Goal: Task Accomplishment & Management: Manage account settings

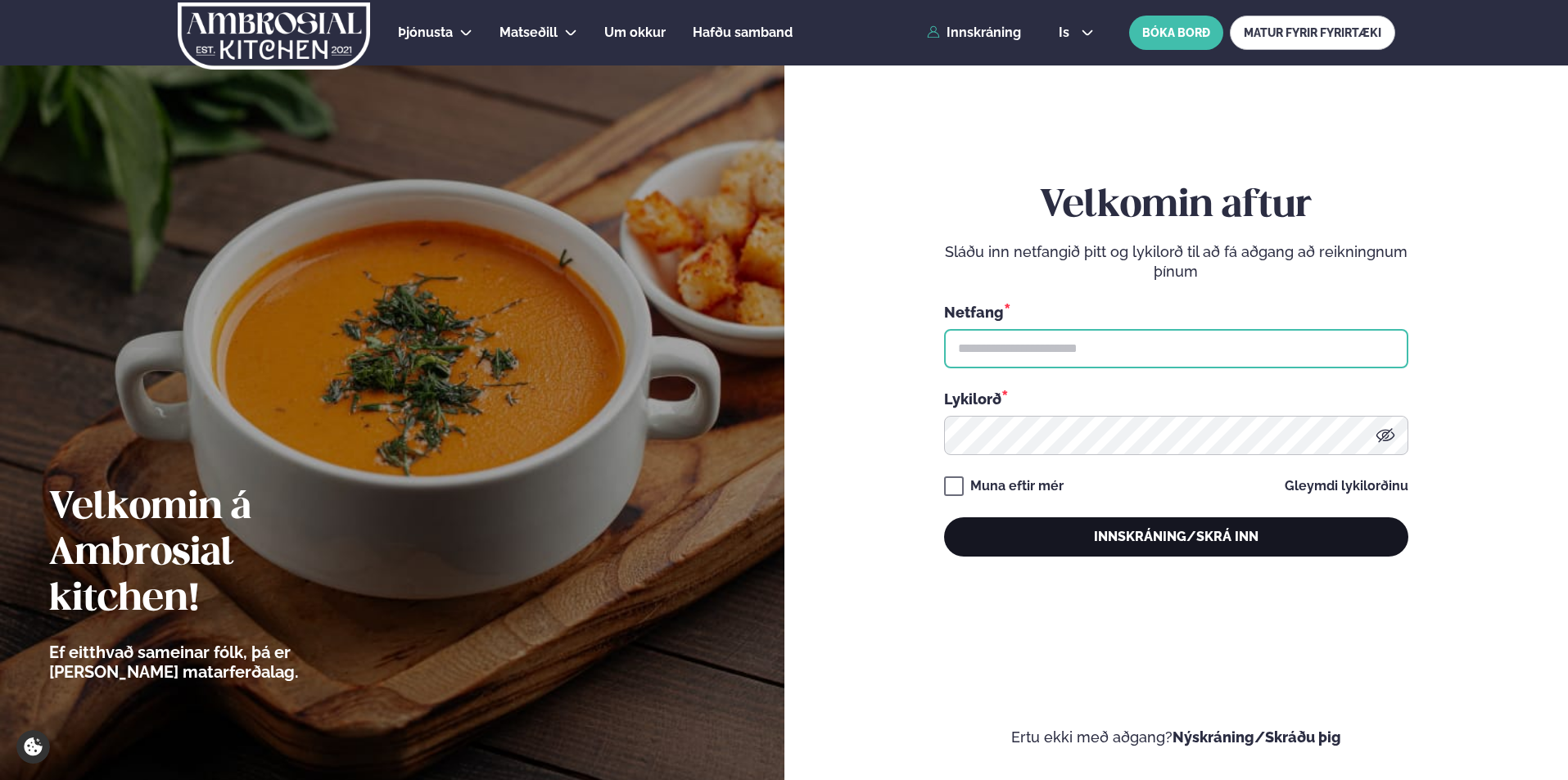
type input "**********"
click at [1117, 539] on button "Innskráning/Skrá inn" at bounding box center [1176, 536] width 465 height 39
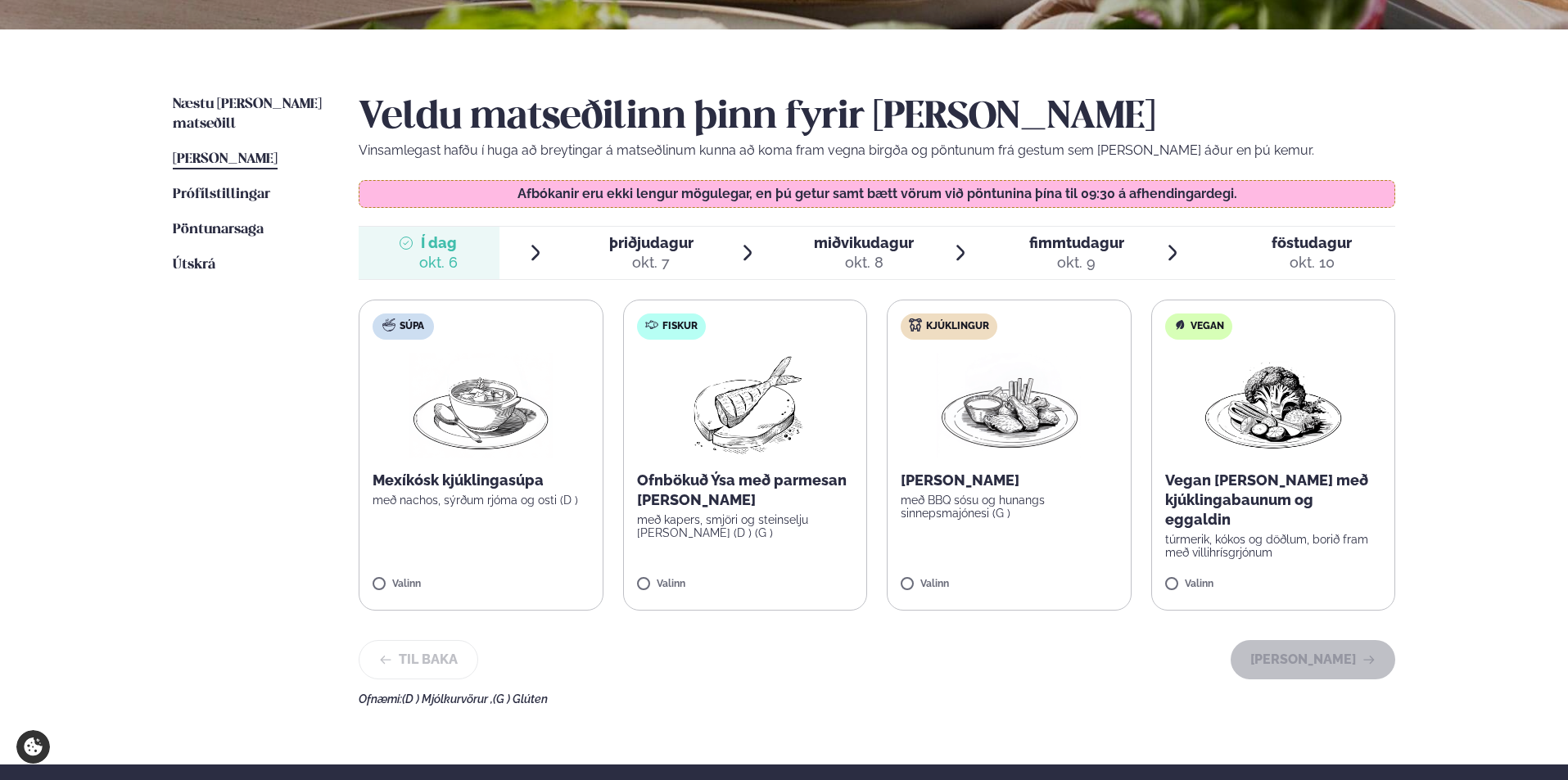
scroll to position [409, 0]
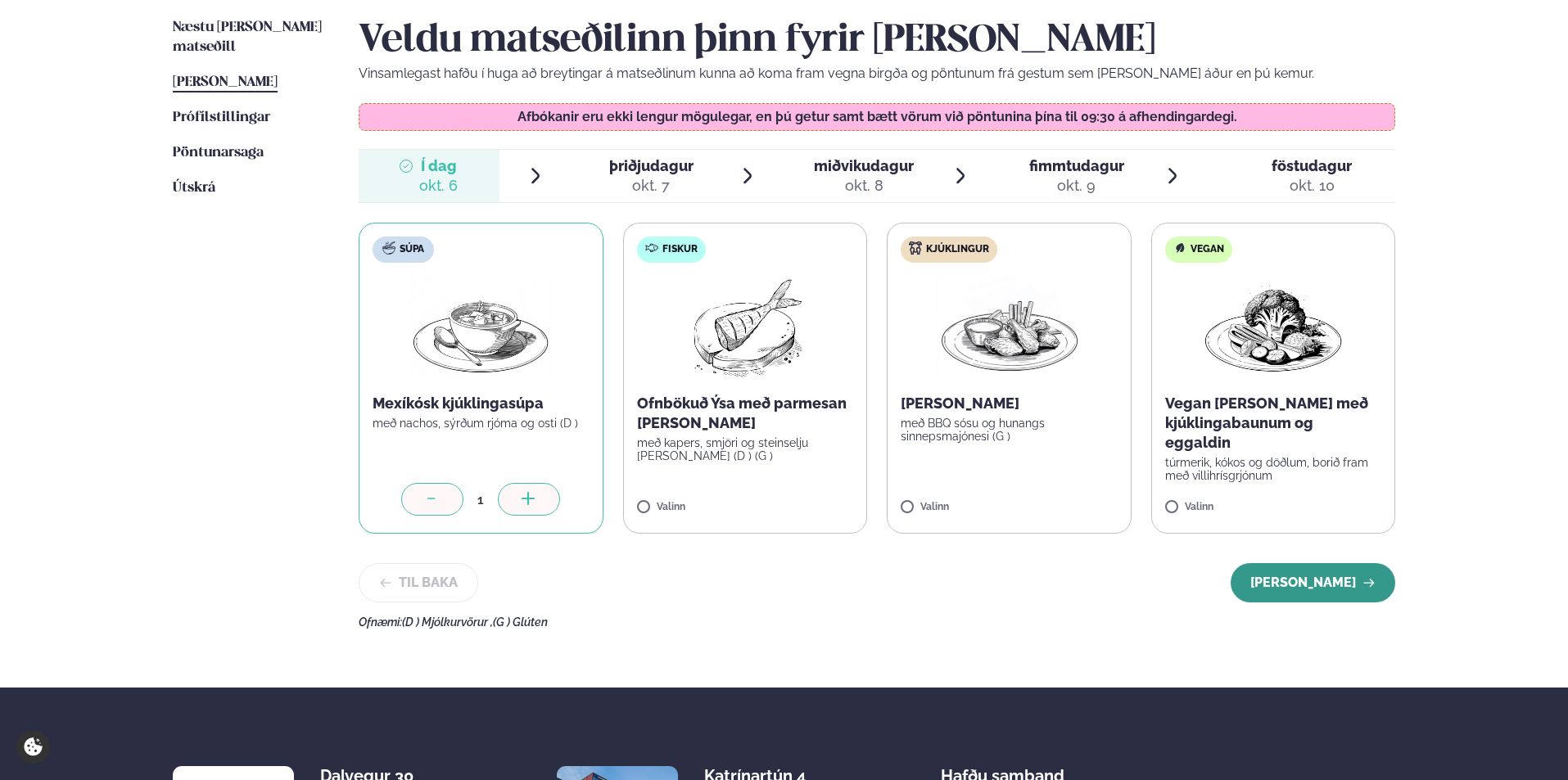
click at [1330, 580] on button "[PERSON_NAME]" at bounding box center [1312, 582] width 164 height 39
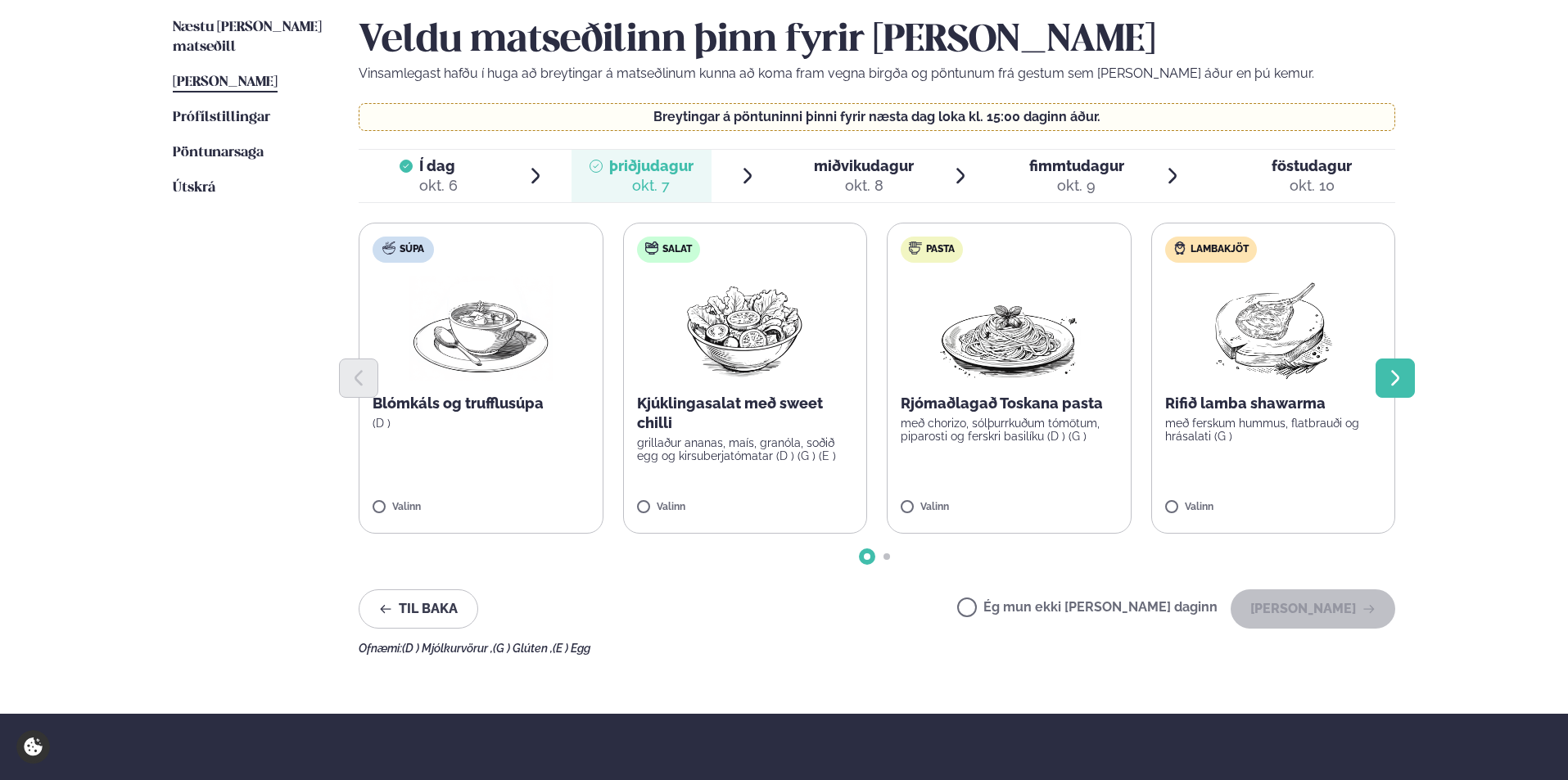
click at [1390, 378] on icon "Next slide" at bounding box center [1395, 378] width 19 height 19
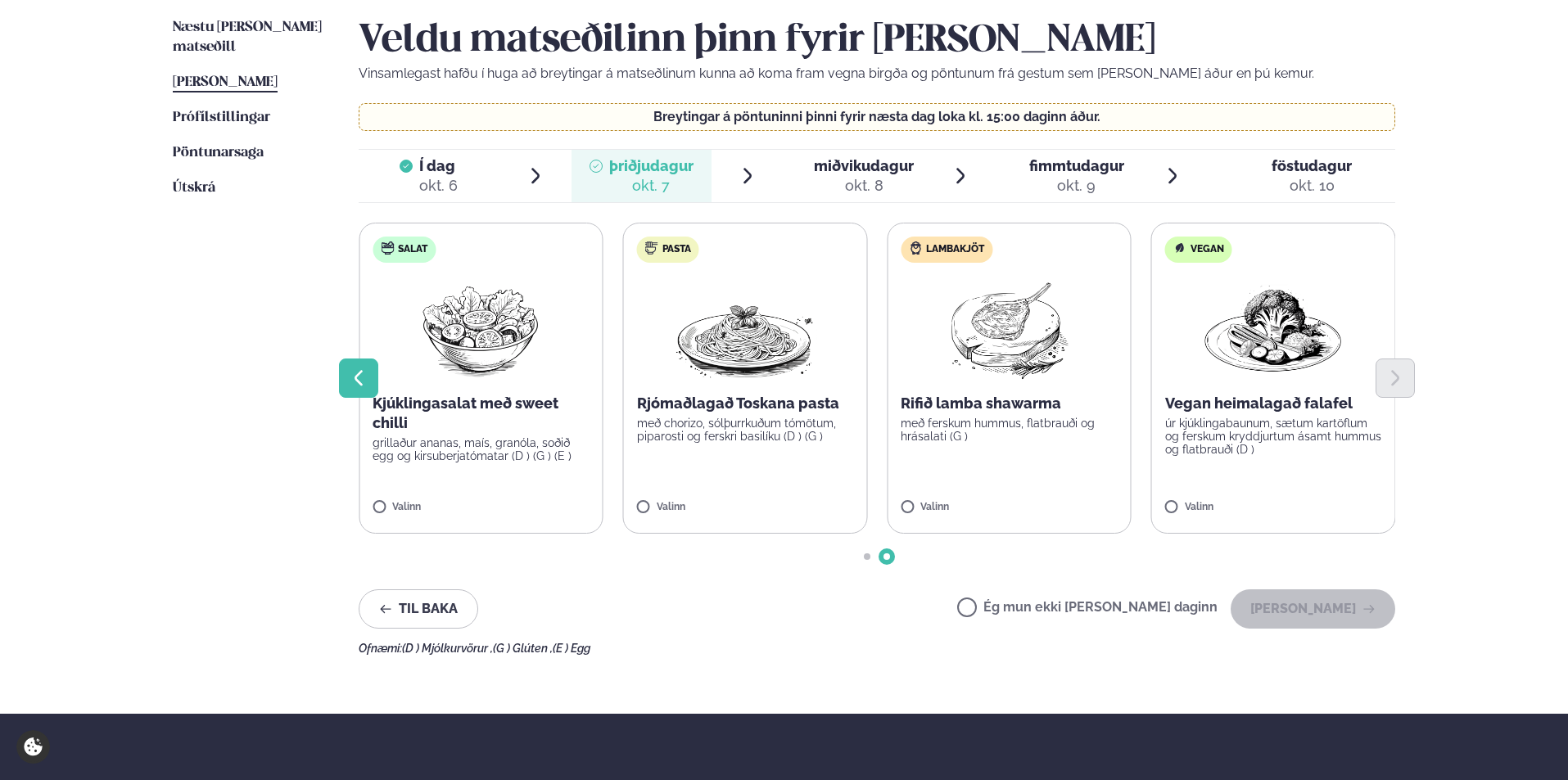
click at [355, 373] on icon "Previous slide" at bounding box center [359, 378] width 19 height 19
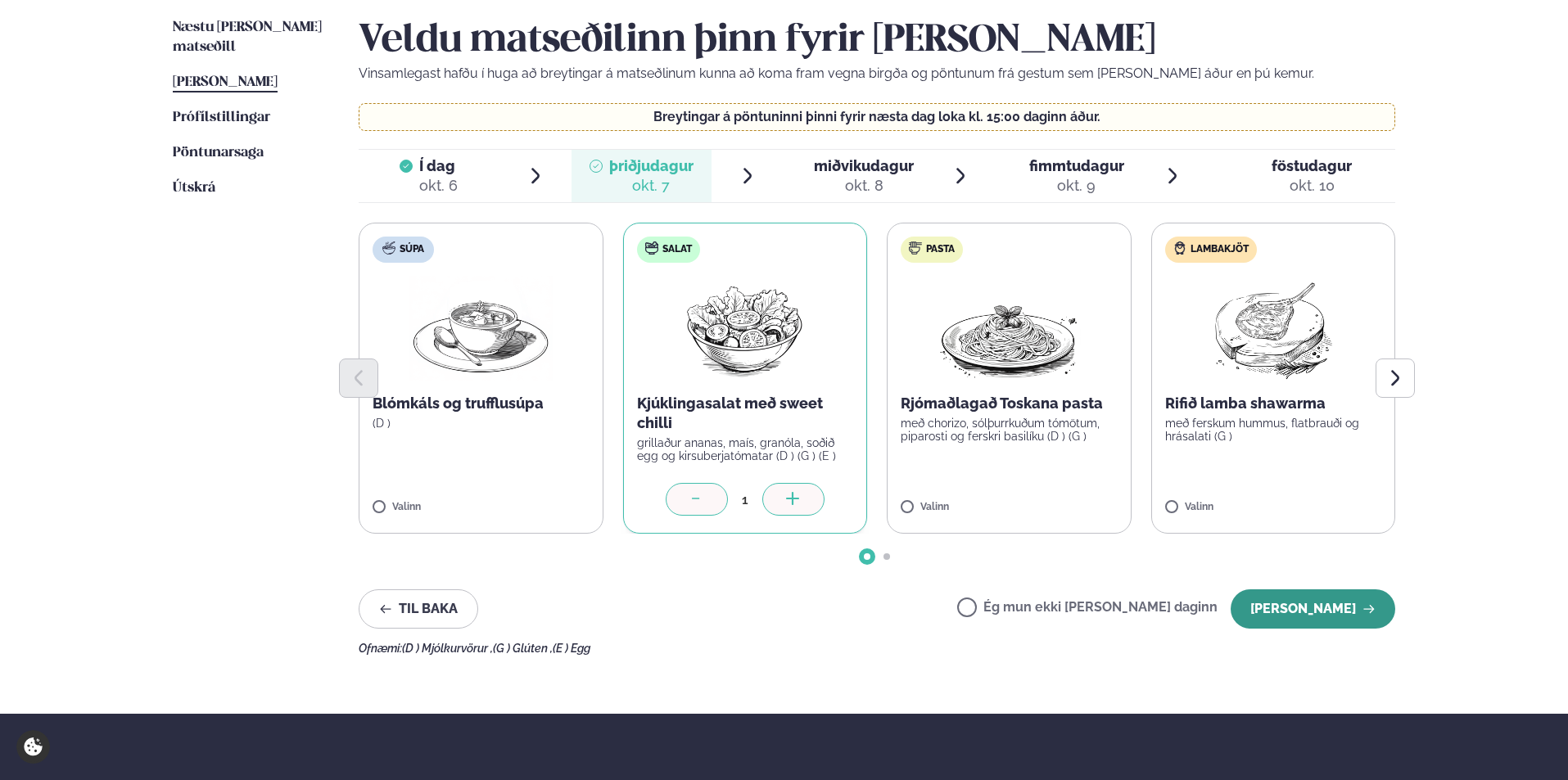
click at [1308, 609] on button "[PERSON_NAME]" at bounding box center [1312, 609] width 164 height 39
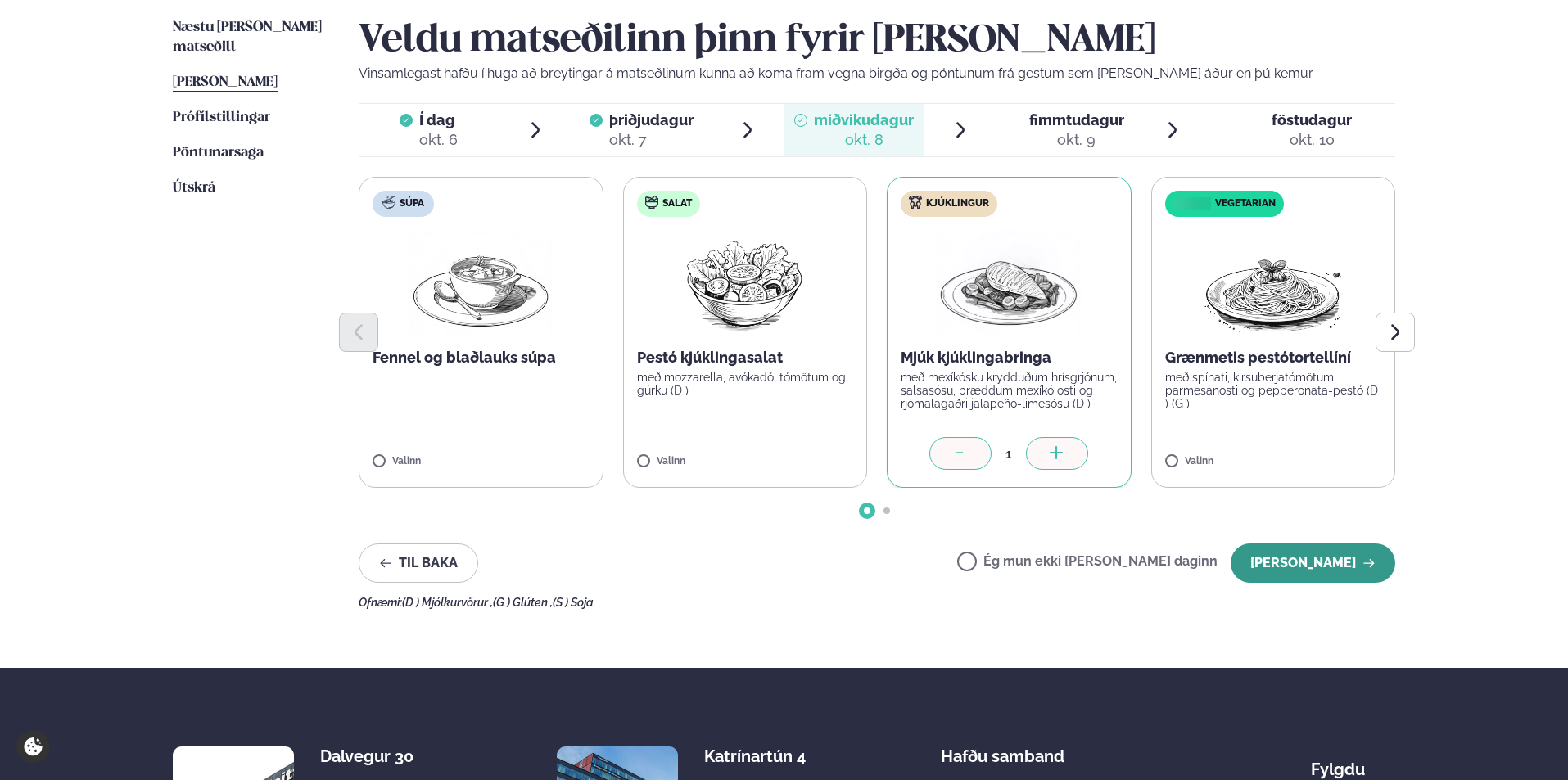
click at [1305, 562] on button "[PERSON_NAME]" at bounding box center [1312, 562] width 164 height 39
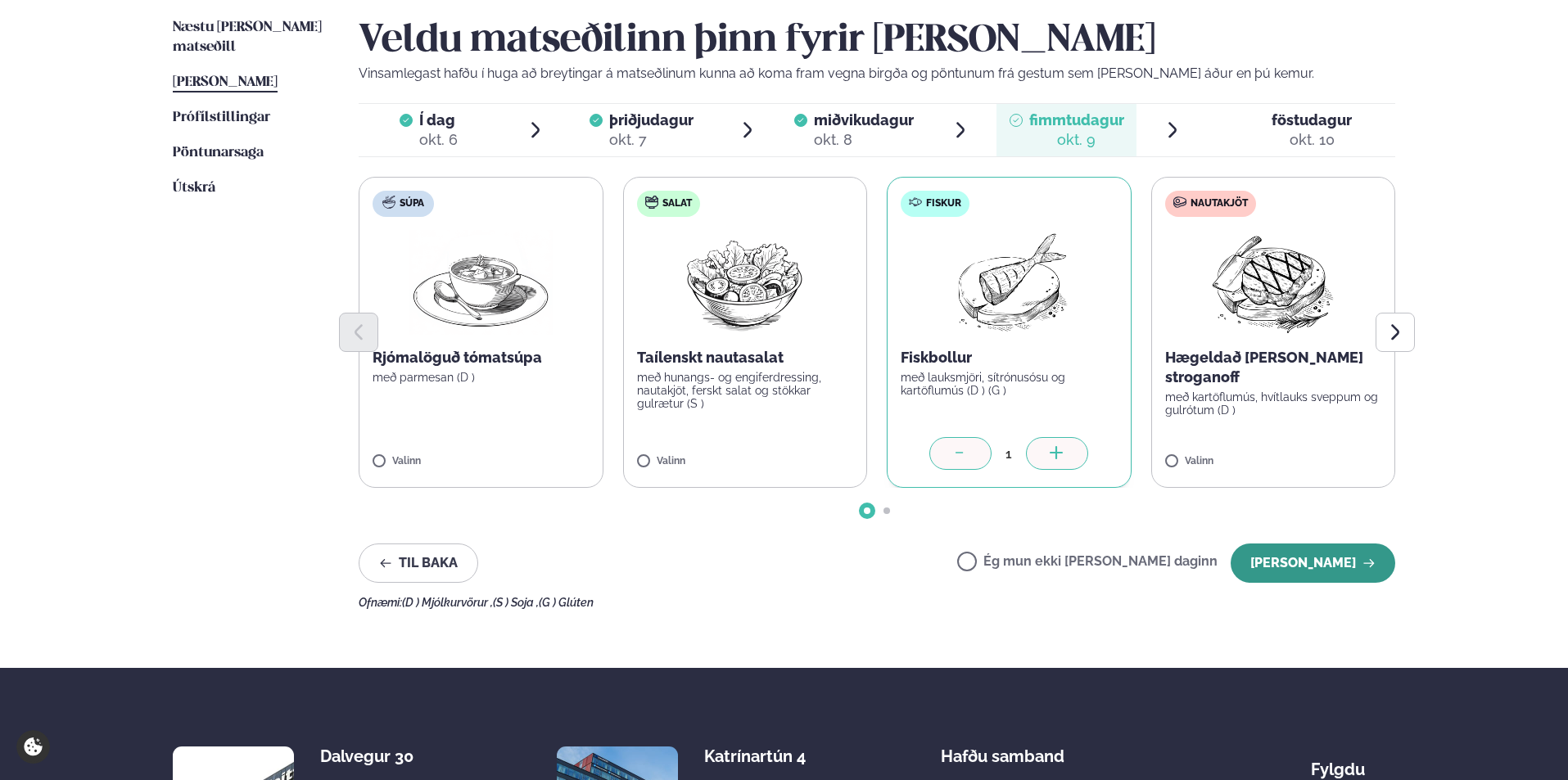
click at [1313, 564] on button "[PERSON_NAME]" at bounding box center [1312, 562] width 164 height 39
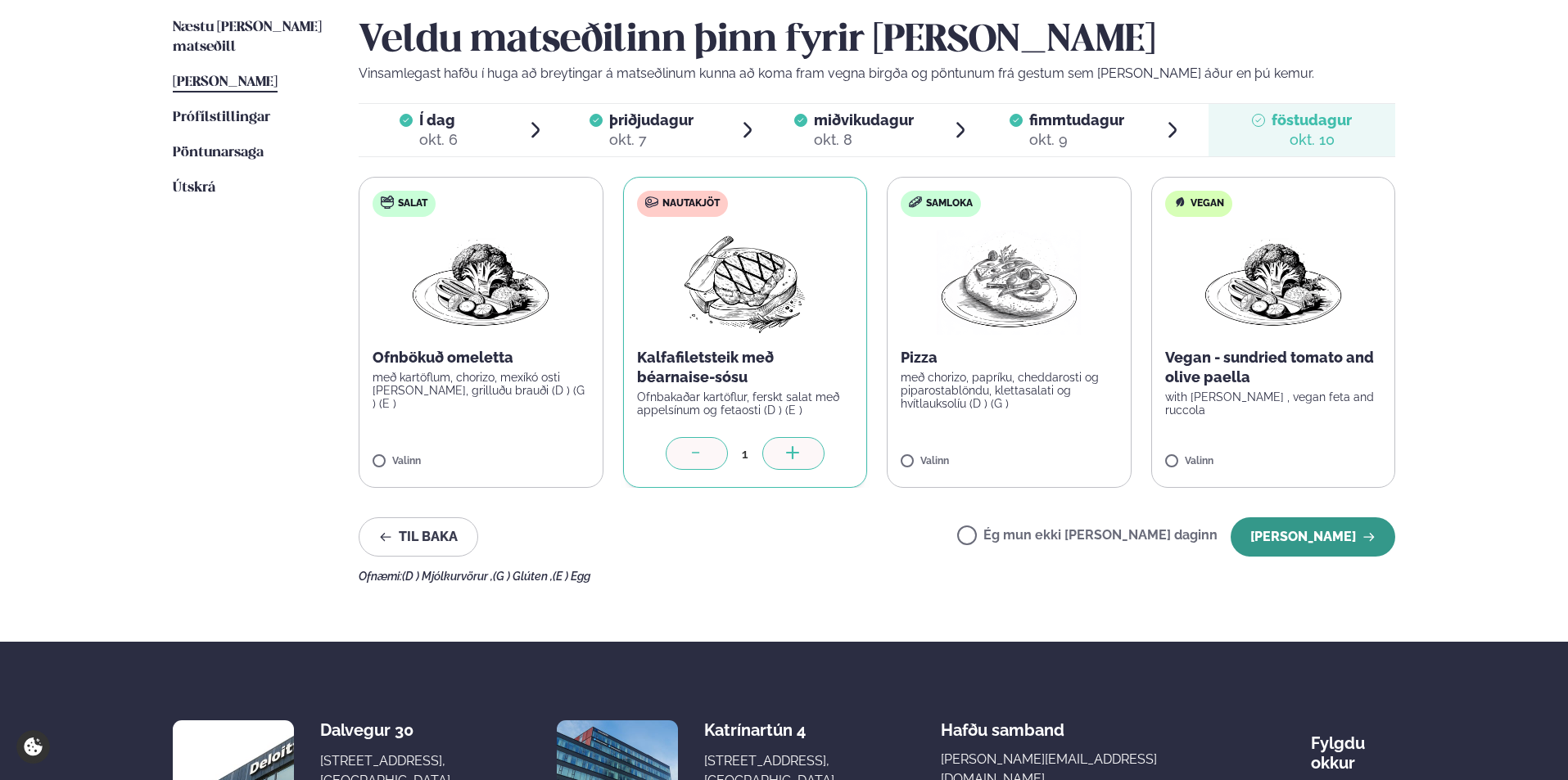
click at [1321, 537] on button "[PERSON_NAME]" at bounding box center [1312, 536] width 164 height 39
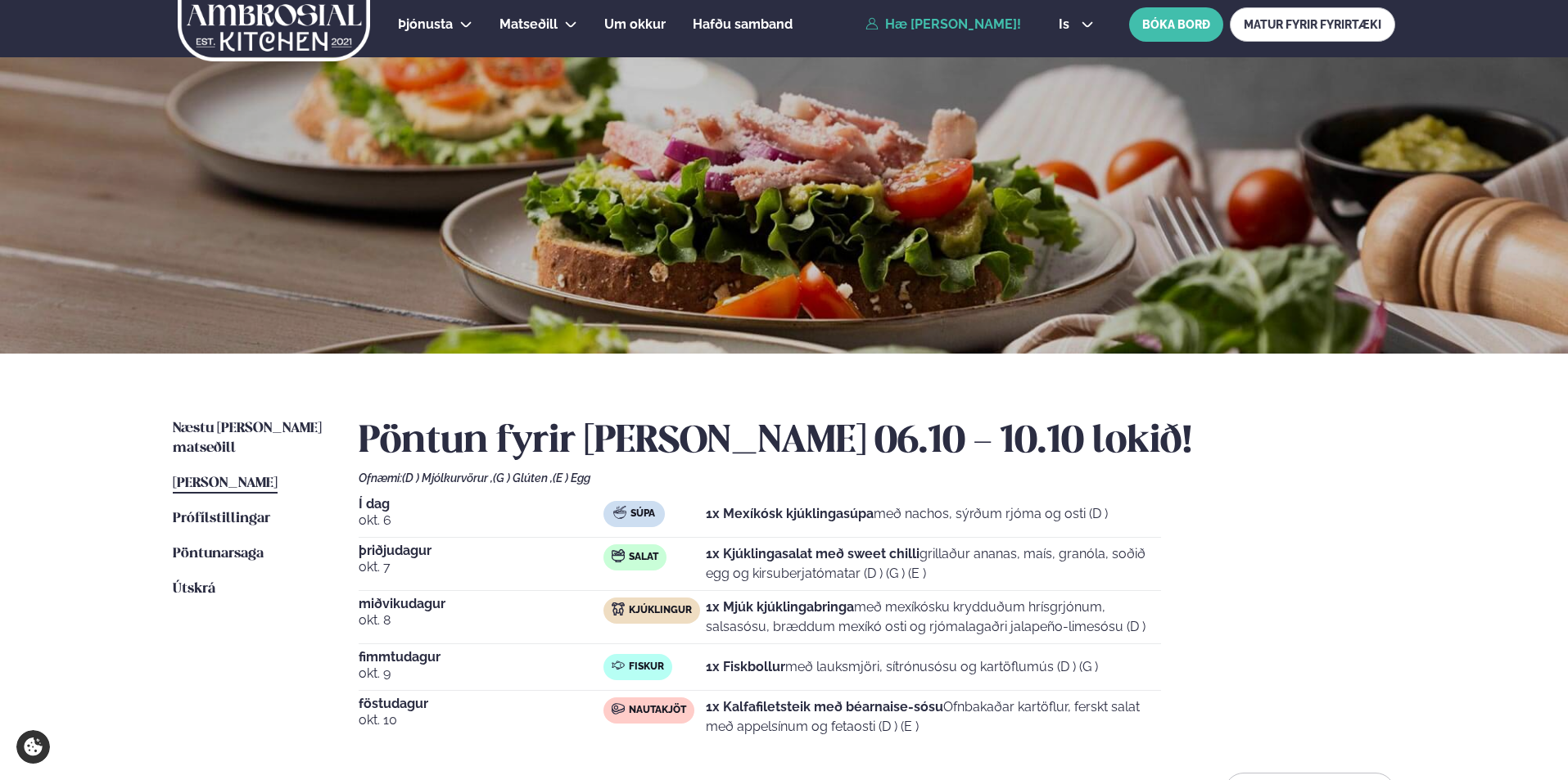
scroll to position [0, 0]
